Goal: Task Accomplishment & Management: Use online tool/utility

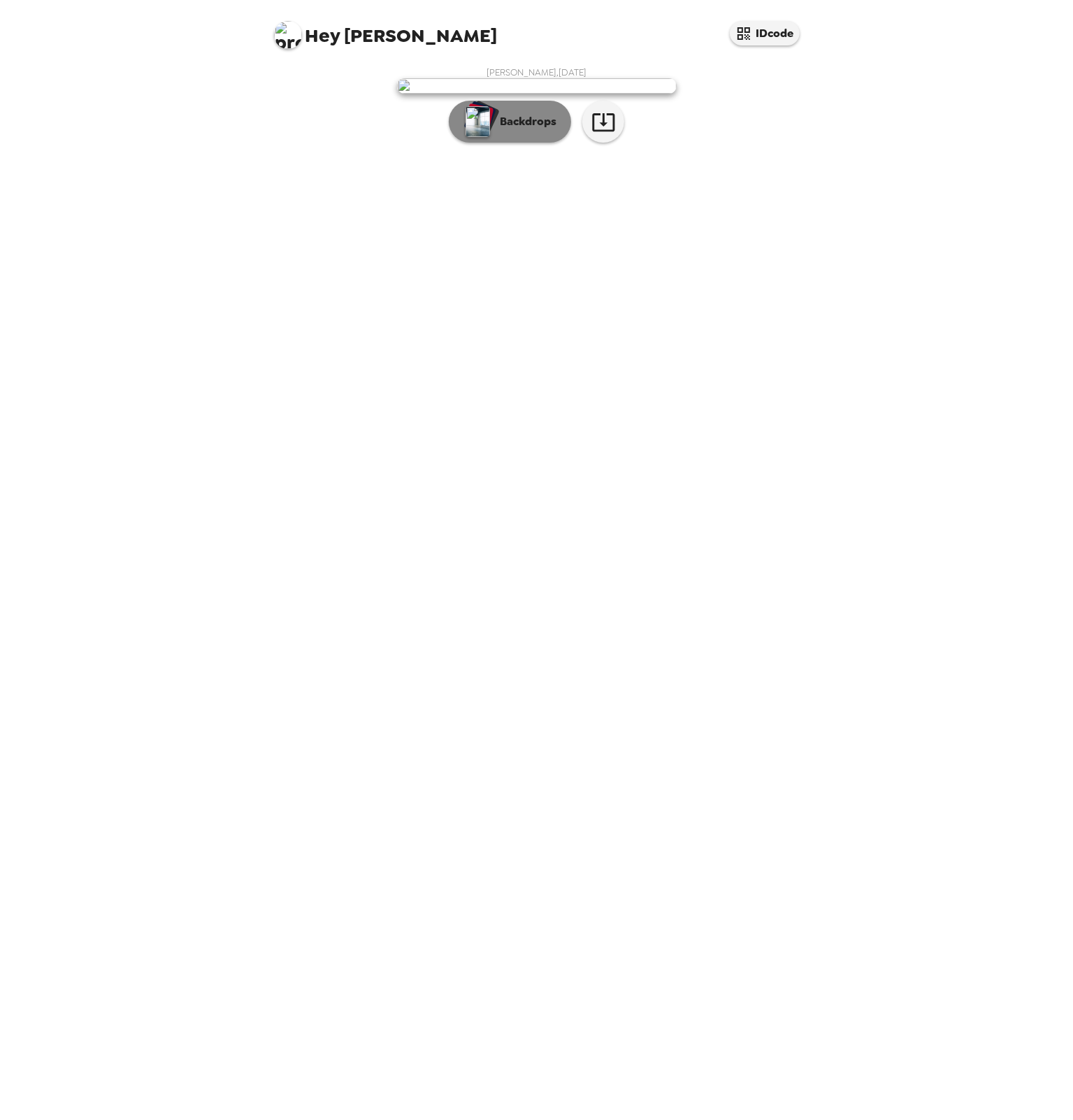
click at [537, 142] on button "Backdrops" at bounding box center [510, 122] width 122 height 42
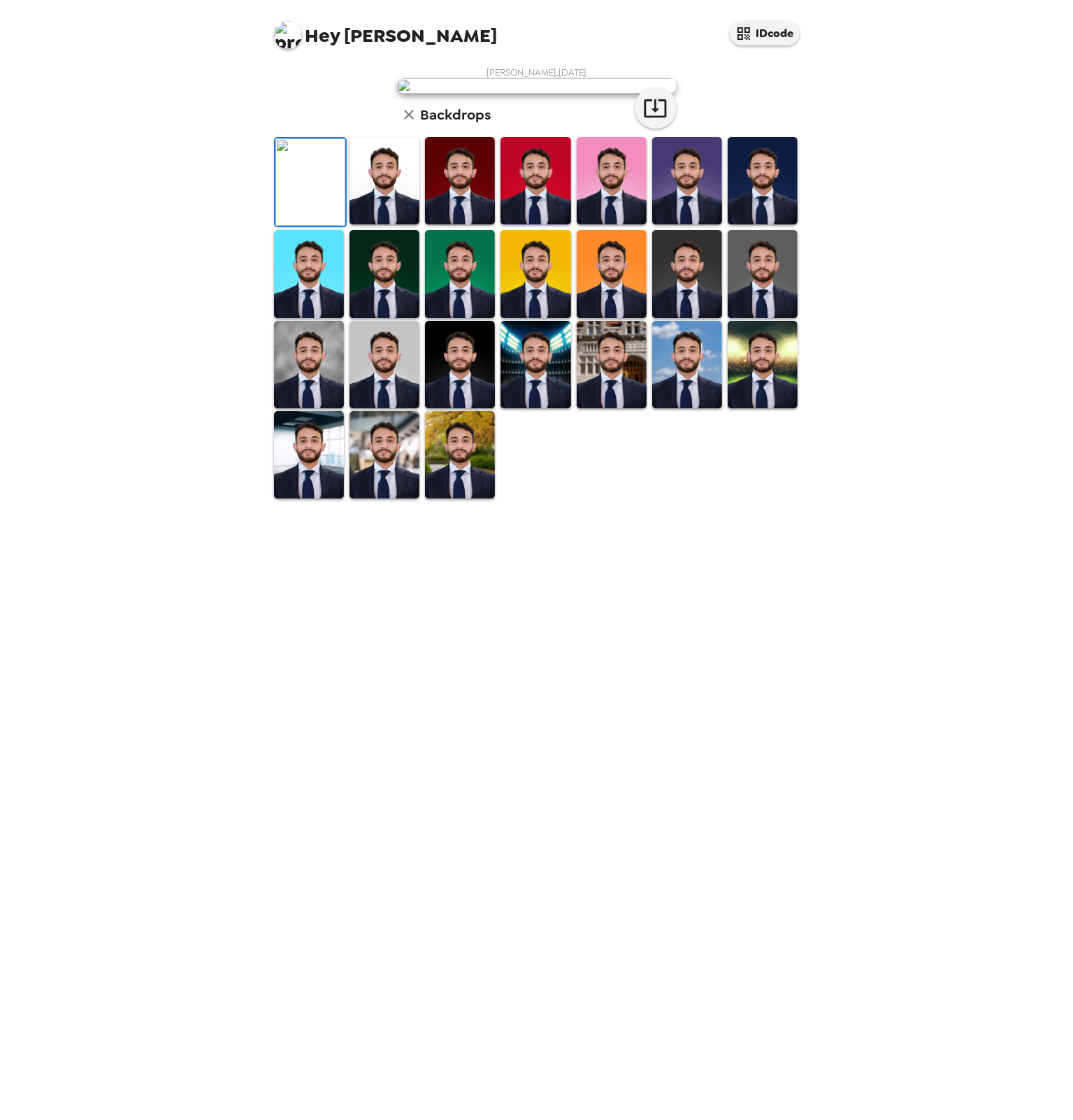
click at [456, 224] on img at bounding box center [460, 180] width 70 height 87
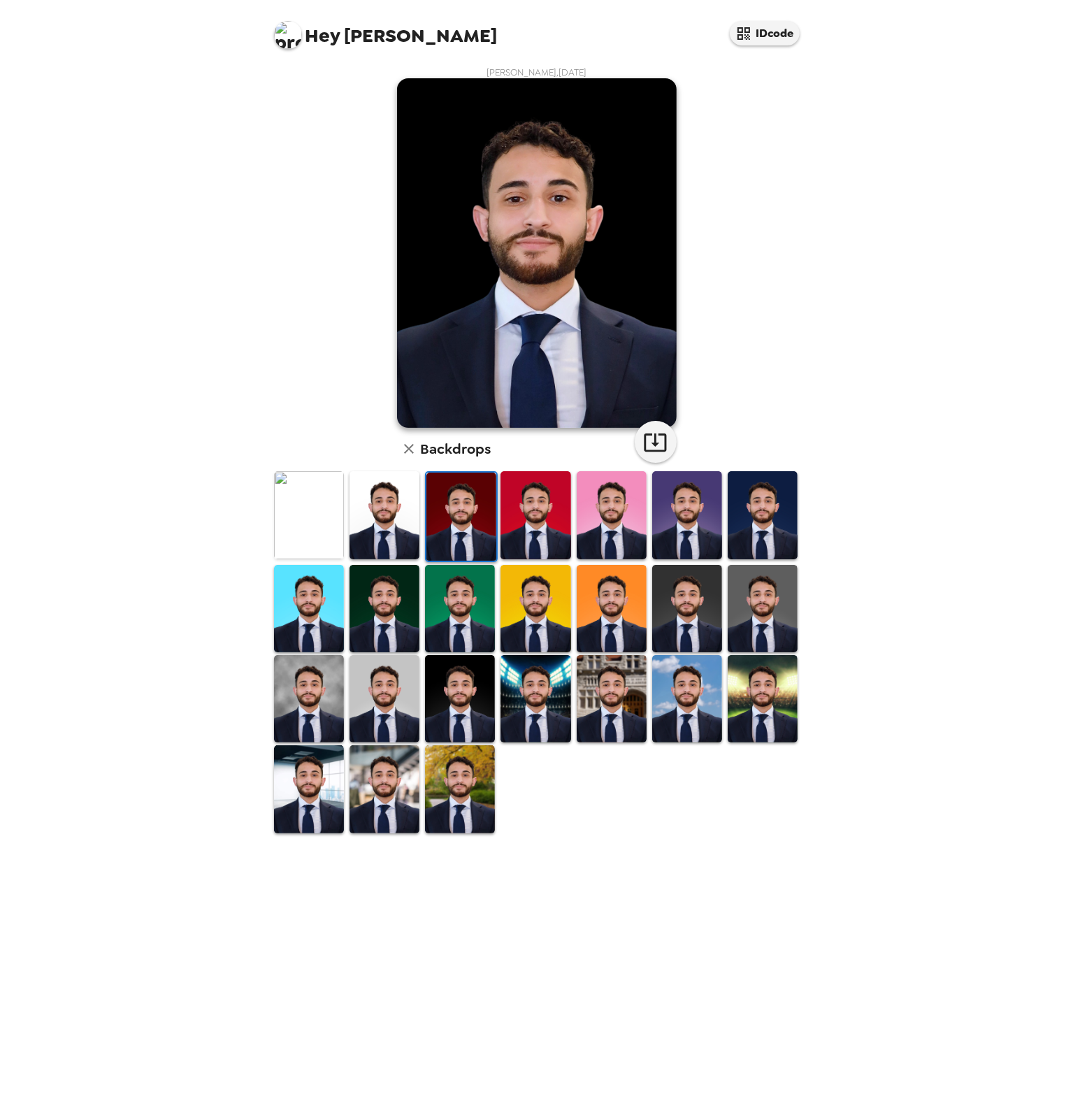
click at [600, 340] on img at bounding box center [537, 254] width 280 height 350
click at [459, 699] on img at bounding box center [460, 699] width 70 height 87
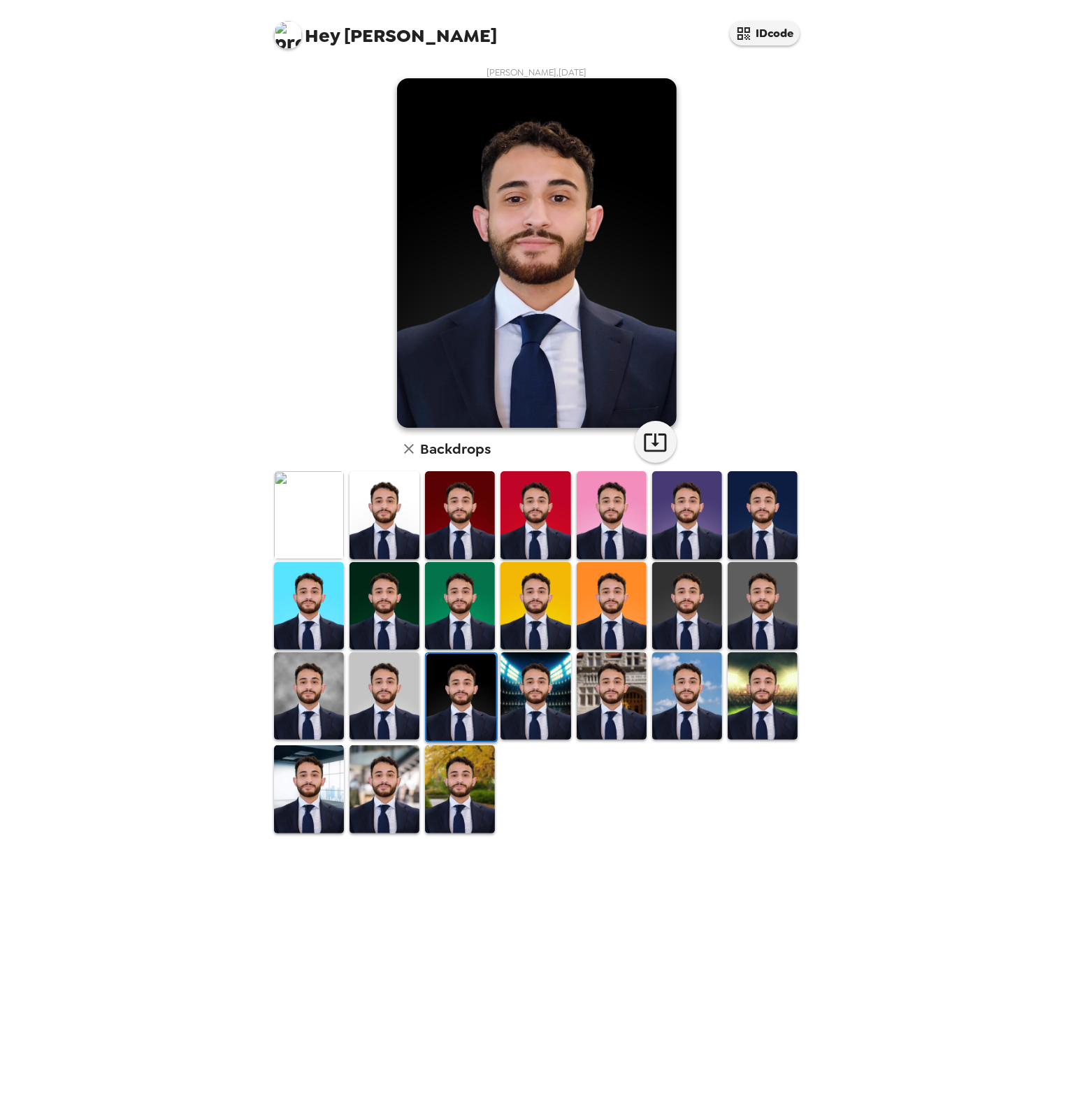
click at [514, 677] on img at bounding box center [536, 696] width 70 height 87
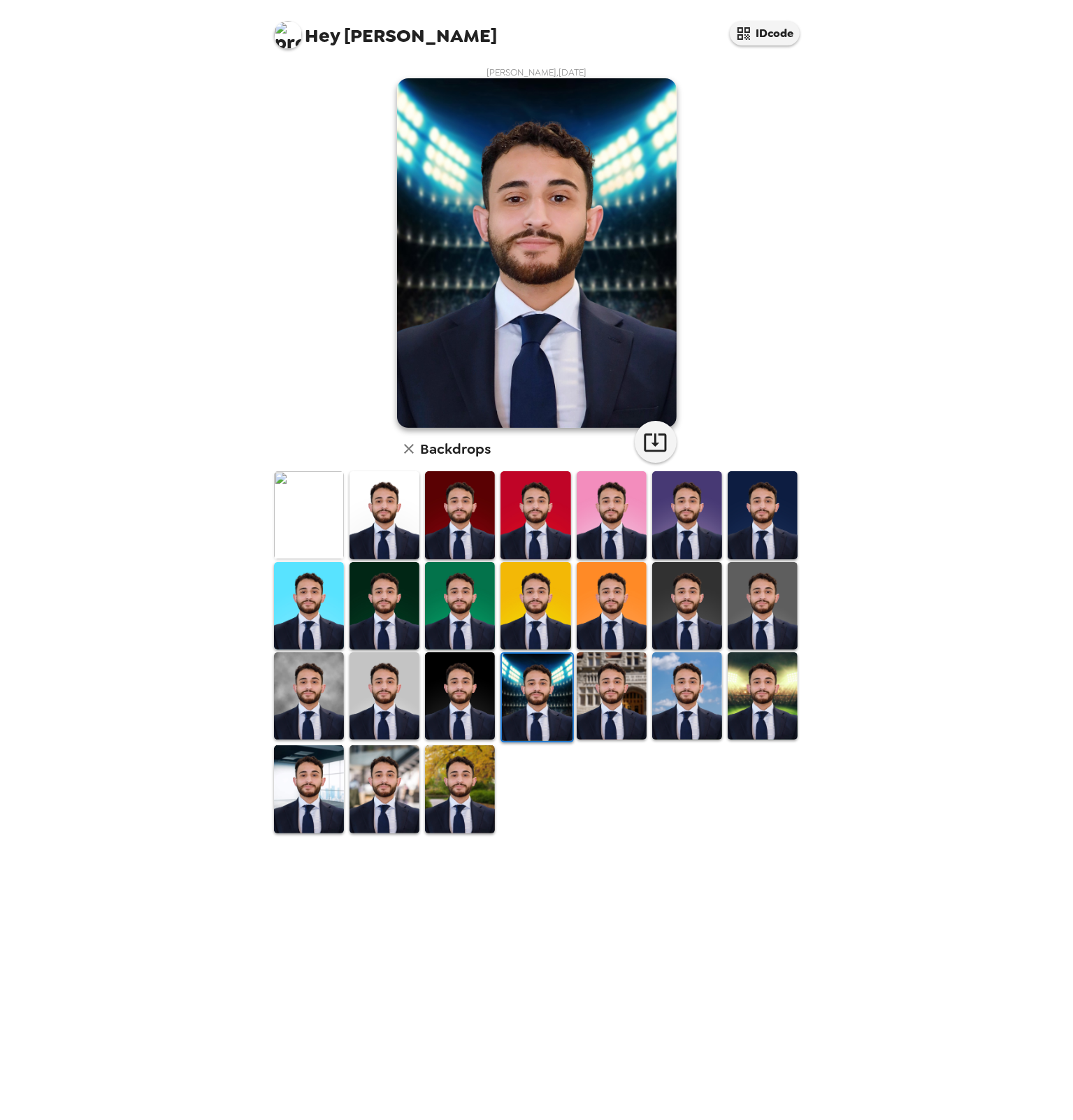
click at [481, 693] on img at bounding box center [460, 696] width 70 height 87
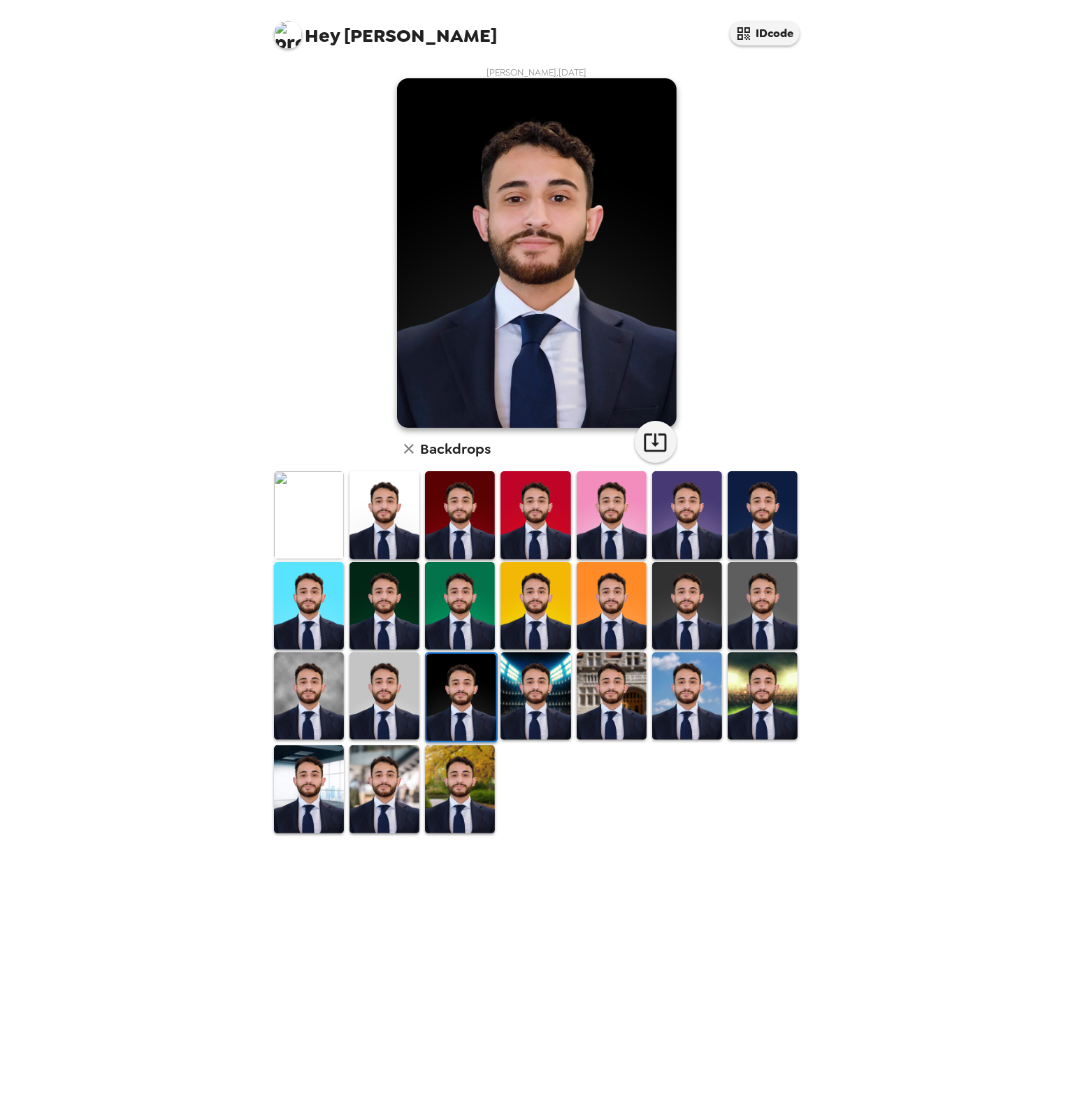
click at [322, 517] on img at bounding box center [309, 515] width 70 height 87
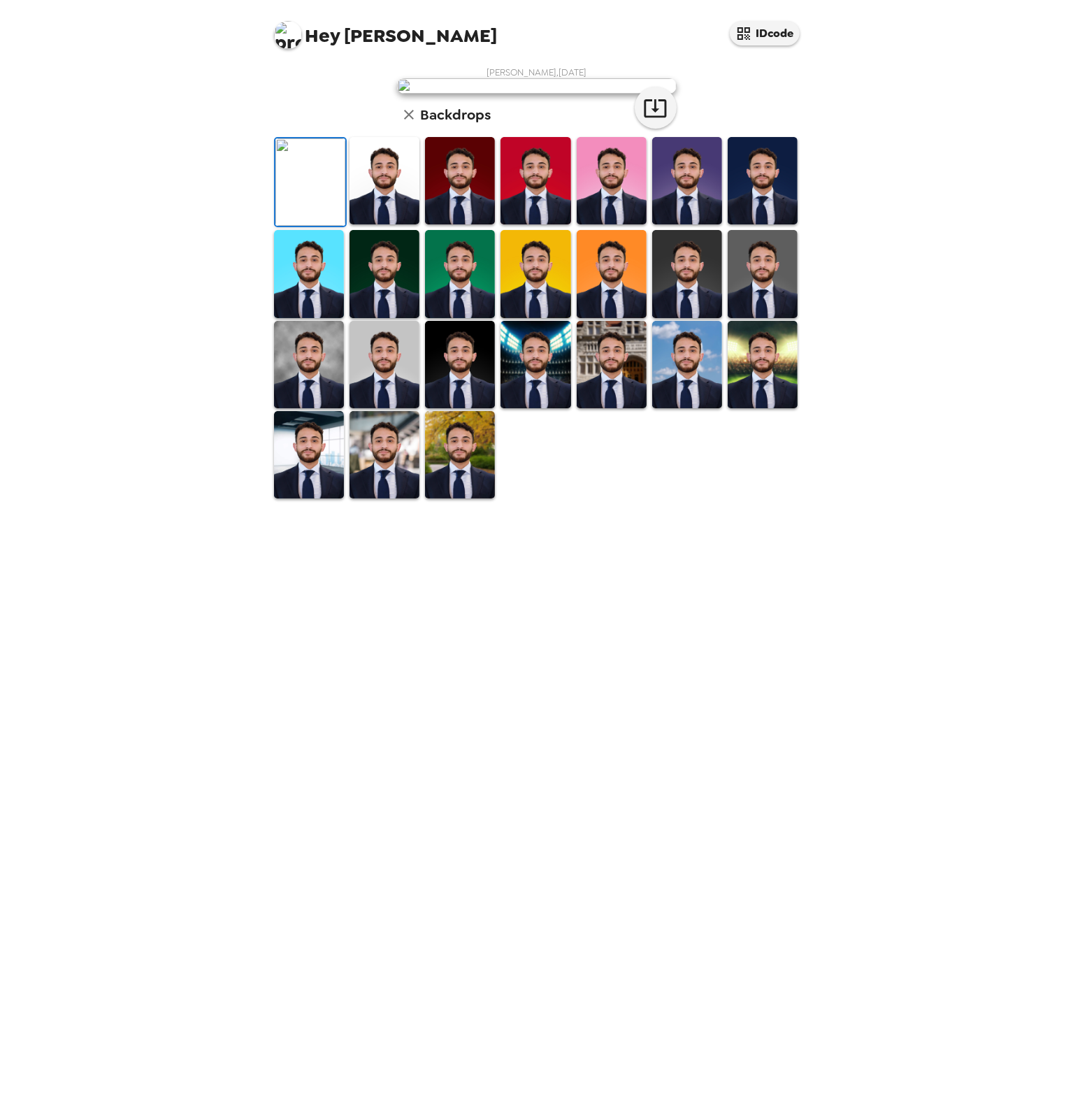
click at [375, 224] on img at bounding box center [385, 180] width 70 height 87
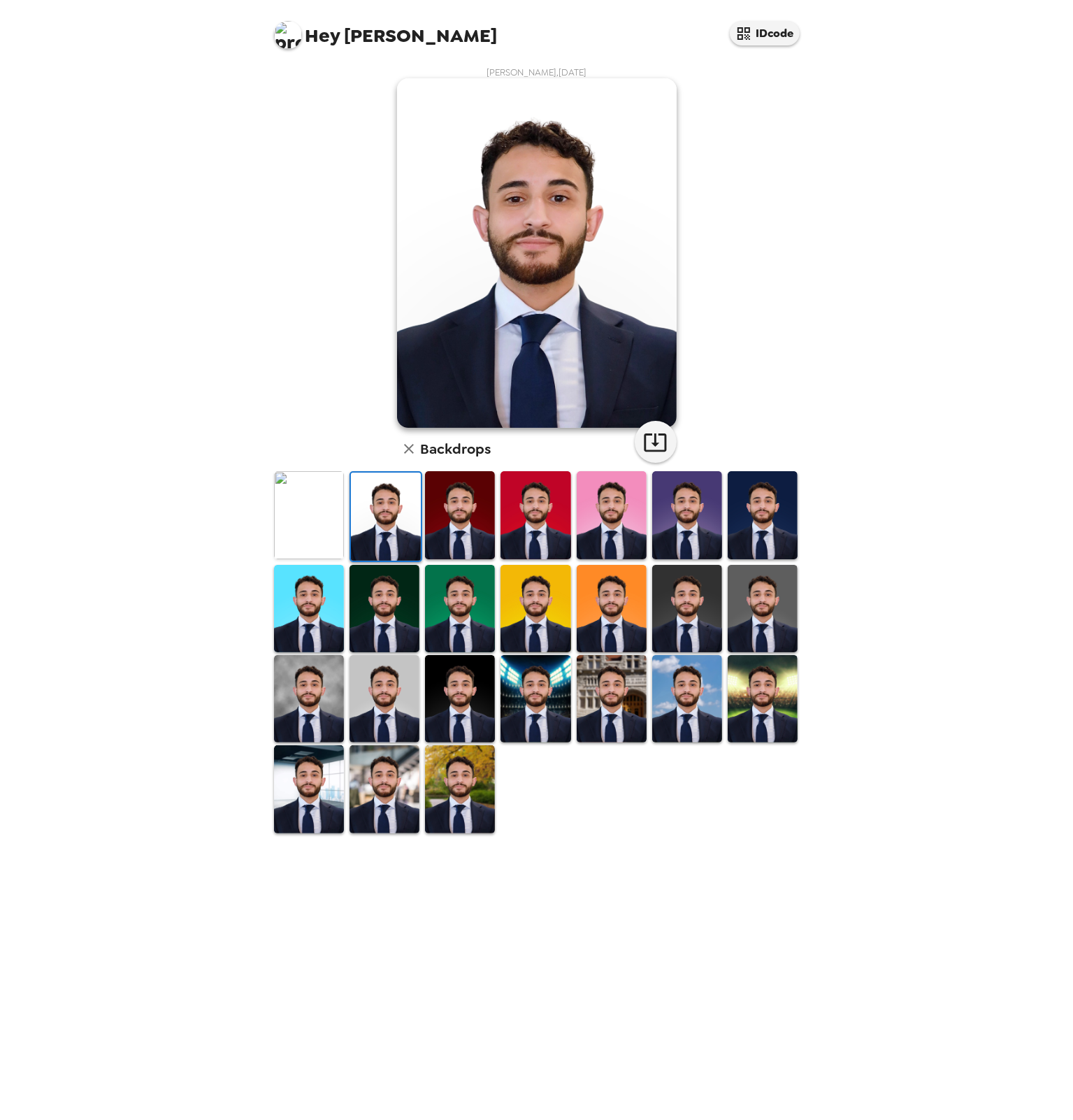
click at [450, 527] on img at bounding box center [460, 515] width 70 height 87
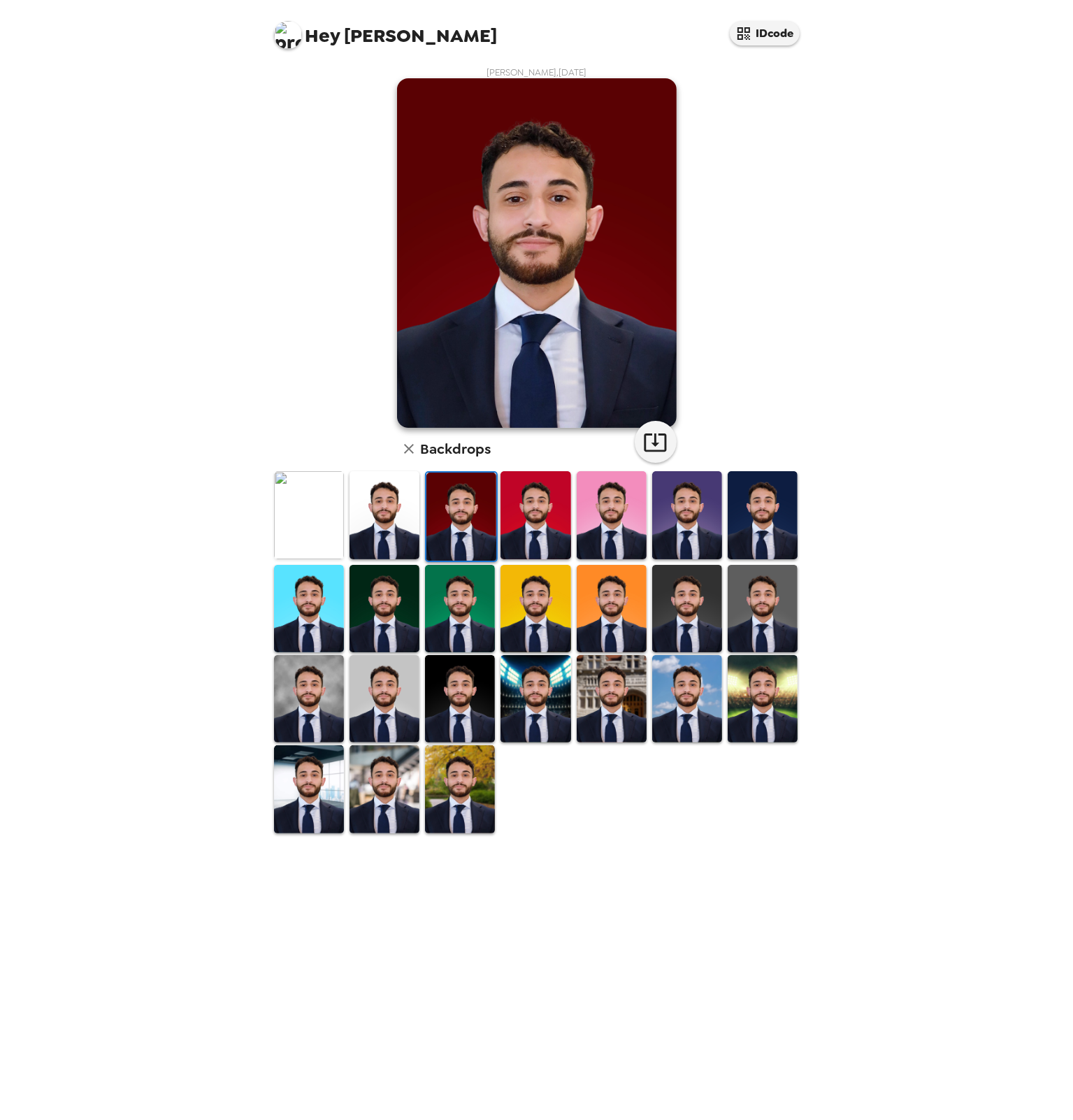
click at [514, 524] on img at bounding box center [536, 515] width 70 height 87
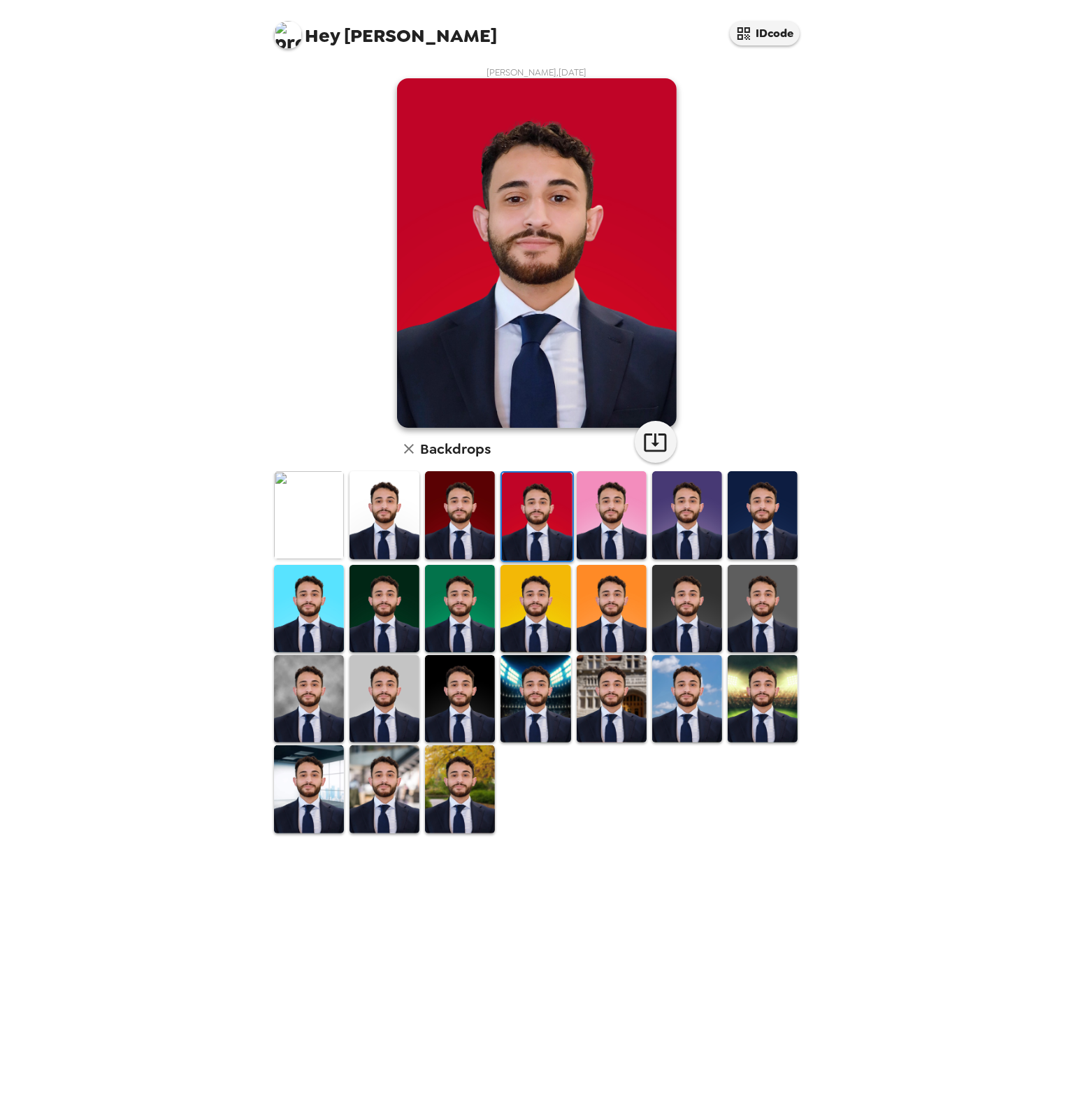
click at [611, 521] on img at bounding box center [612, 515] width 70 height 87
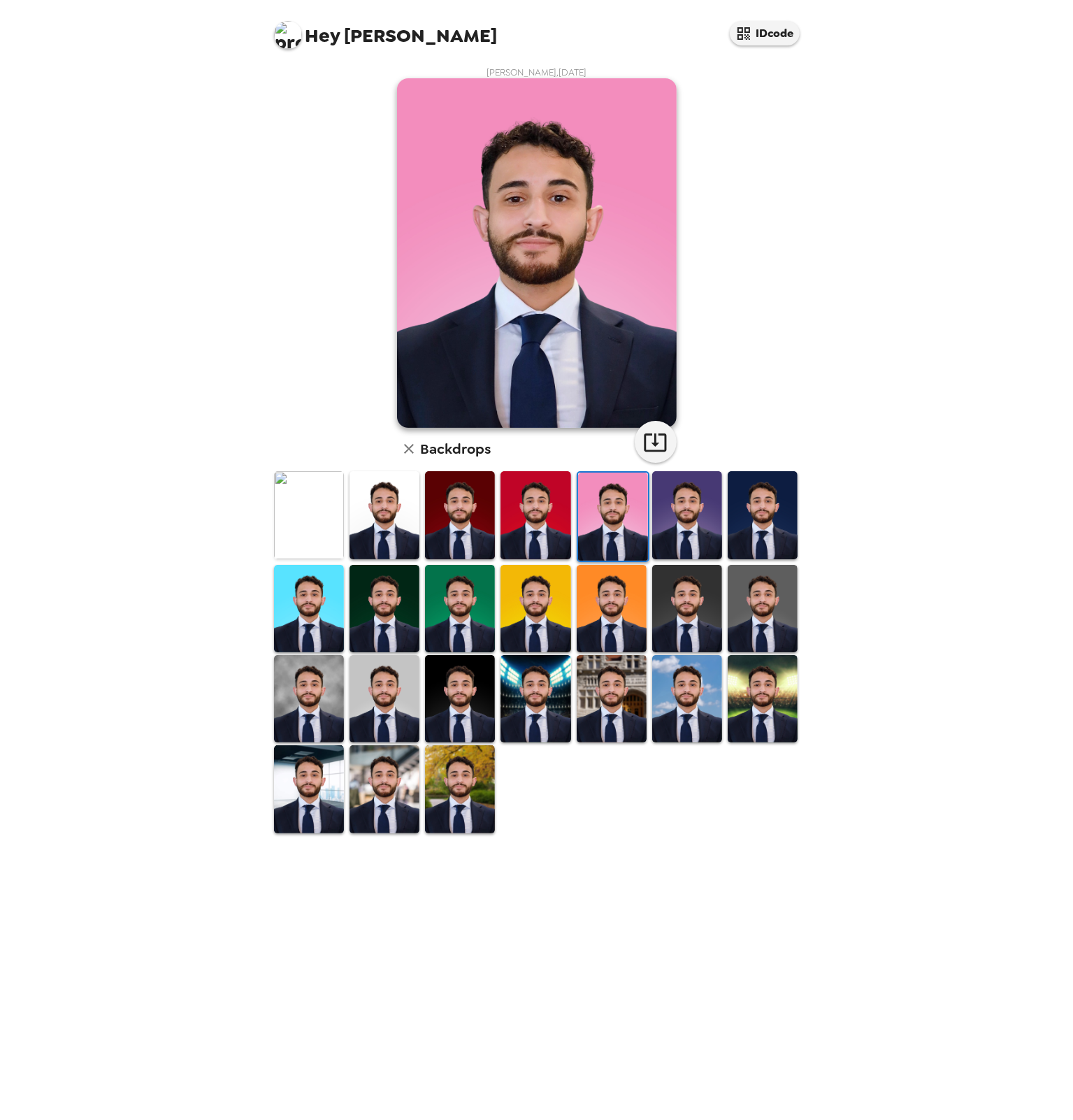
click at [710, 529] on img at bounding box center [688, 515] width 70 height 87
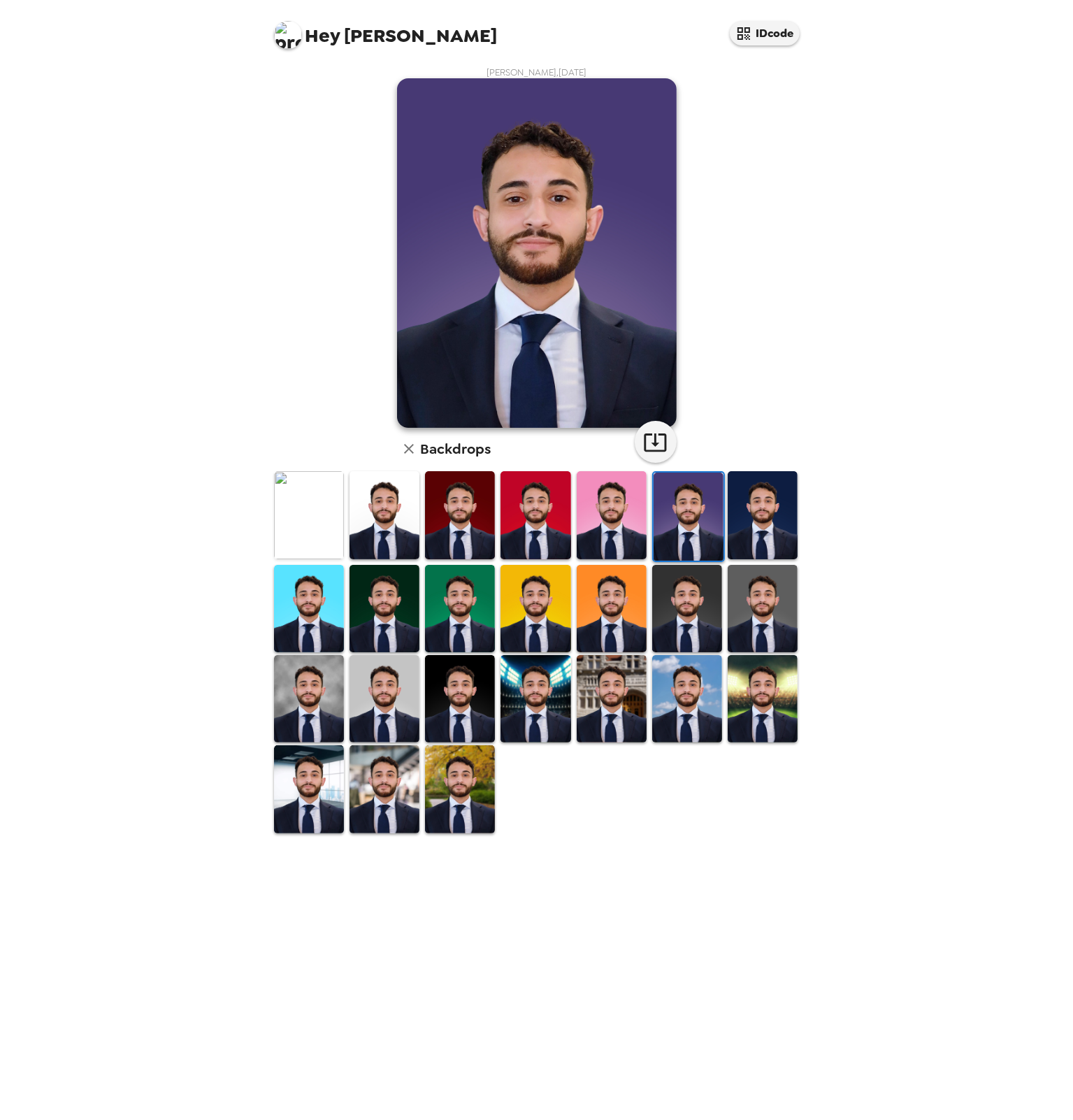
click at [758, 528] on img at bounding box center [763, 515] width 70 height 87
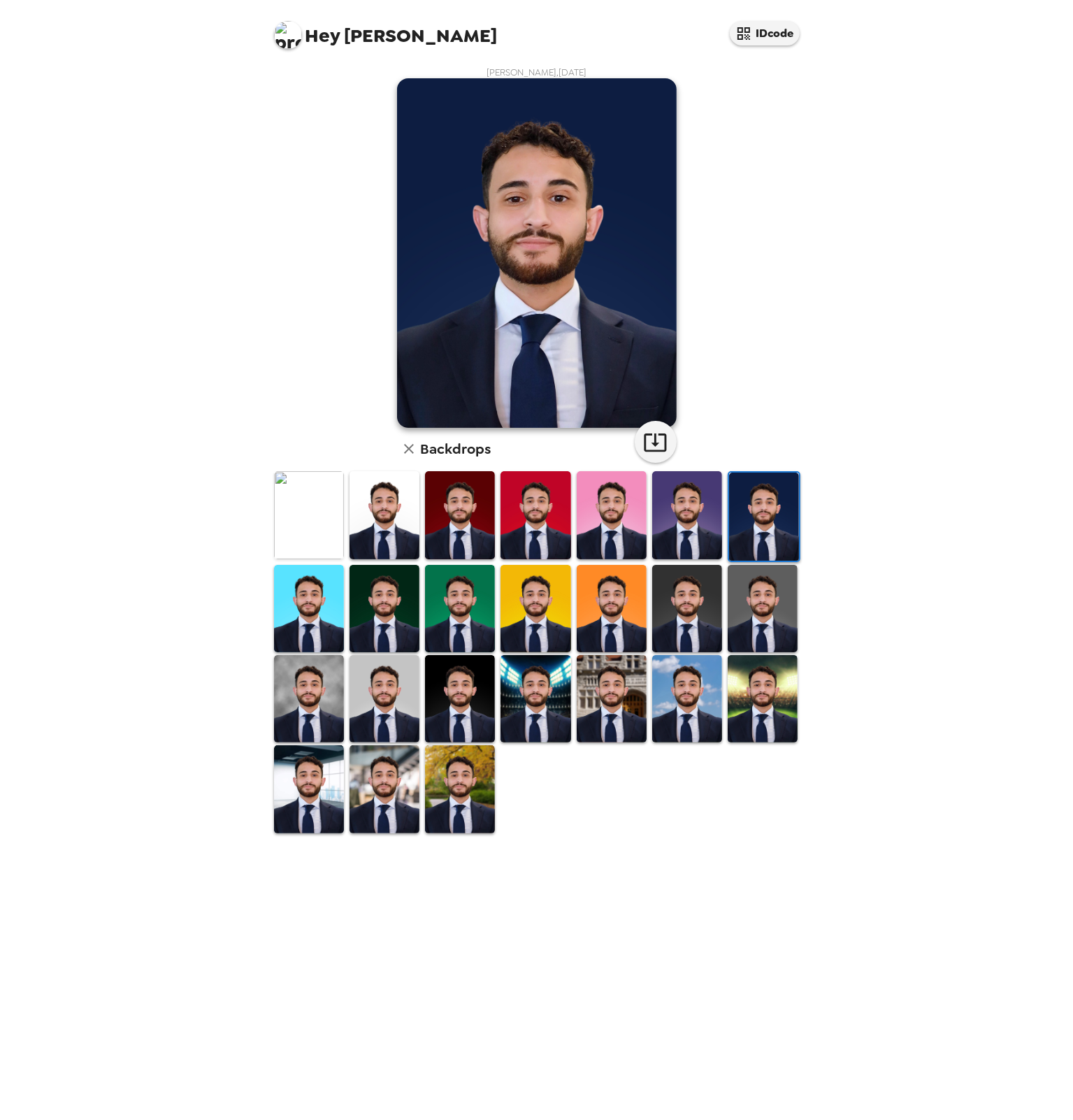
click at [378, 675] on img at bounding box center [385, 699] width 70 height 87
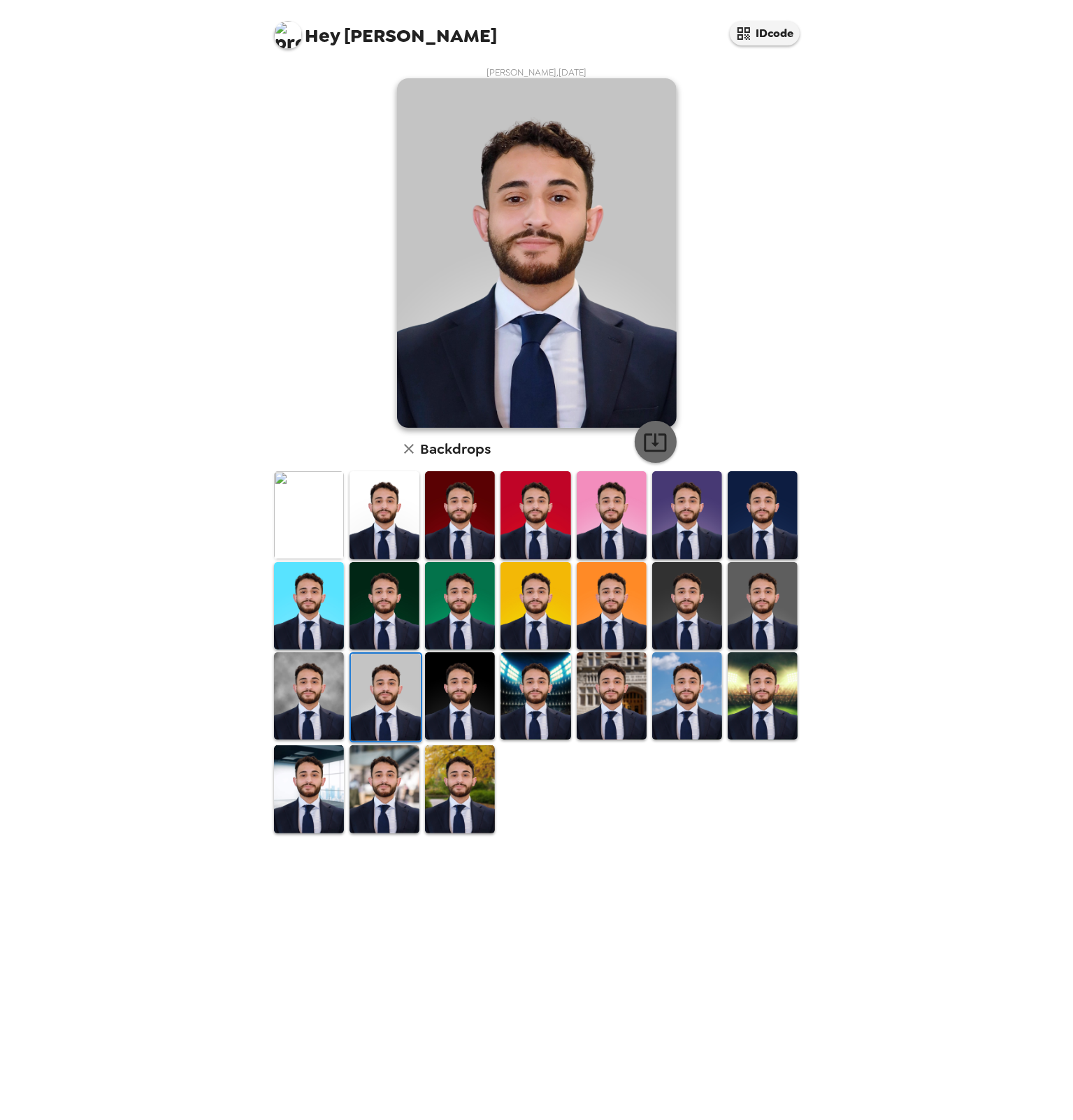
click at [665, 447] on icon "button" at bounding box center [655, 442] width 22 height 18
